Goal: Transaction & Acquisition: Purchase product/service

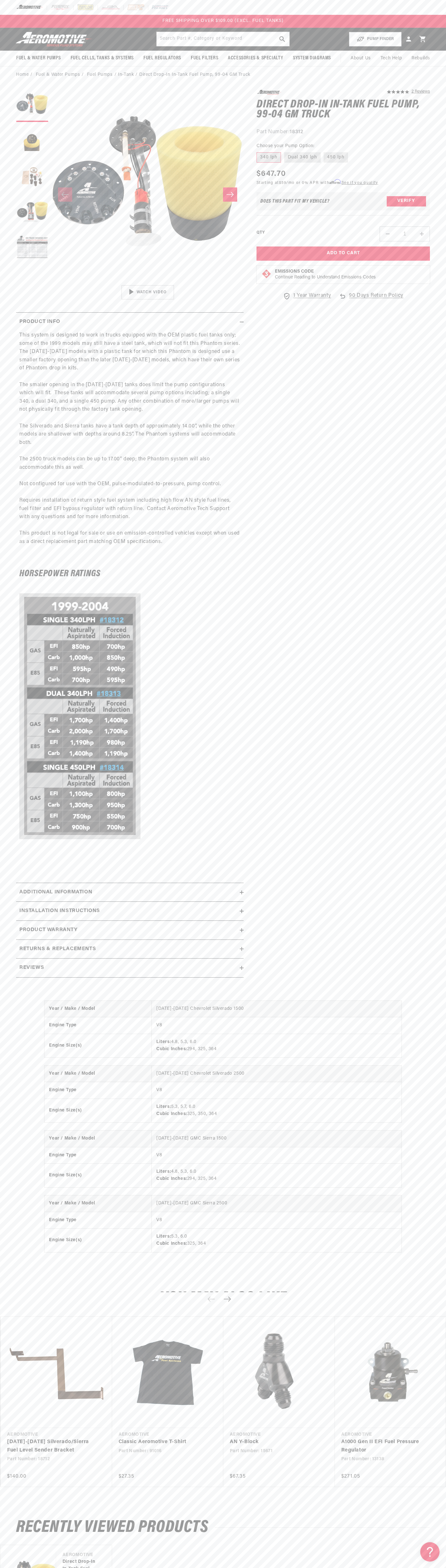
click at [264, 21] on span "FREE SHIPPING OVER $109.00 (EXCL. FUEL TANKS)" at bounding box center [223, 21] width 121 height 5
click at [442, 471] on section "5.0 star rating 2 Reviews Direct Drop-In In-Tank Fuel Pump, 99-04 GM Truck Dire…" at bounding box center [223, 535] width 446 height 905
click at [85, 1563] on html "Skip to content Your cart Your cart is empty Loading... You may also like Subto…" at bounding box center [223, 784] width 446 height 1568
click at [21, 805] on img at bounding box center [80, 717] width 121 height 246
